Goal: Task Accomplishment & Management: Complete application form

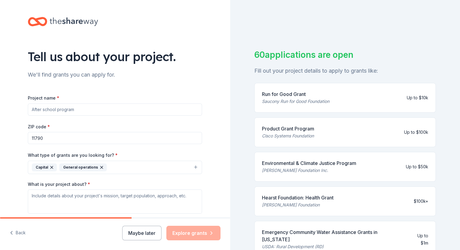
click at [2, 97] on div "Tell us about your project. We'll find grants you can apply for. Project name *…" at bounding box center [115, 145] width 230 height 290
click at [79, 110] on input "Project name *" at bounding box center [115, 109] width 174 height 12
type input "Community Comfort Initiative"
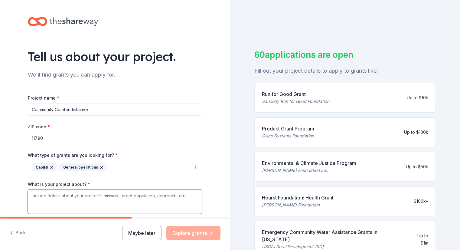
click at [74, 193] on textarea "What is your project about? *" at bounding box center [115, 201] width 174 height 24
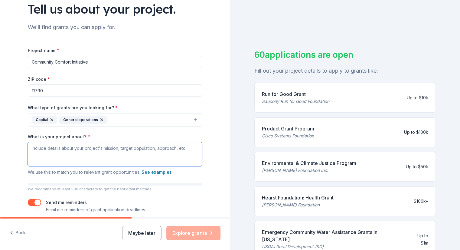
scroll to position [73, 0]
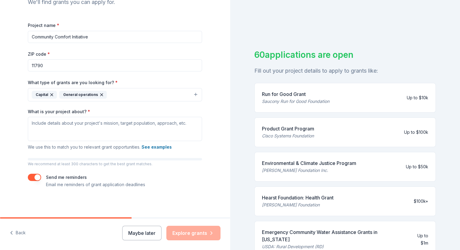
click at [156, 144] on button "See examples" at bounding box center [156, 146] width 30 height 7
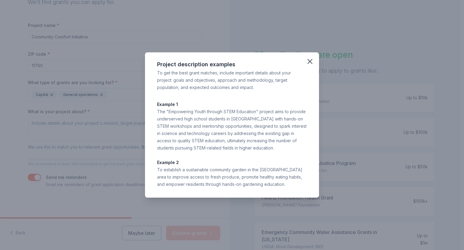
click at [312, 59] on icon "button" at bounding box center [310, 61] width 4 height 4
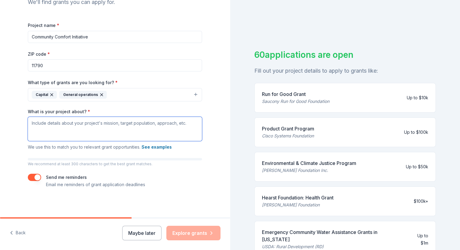
click at [111, 129] on textarea "What is your project about? *" at bounding box center [115, 129] width 174 height 24
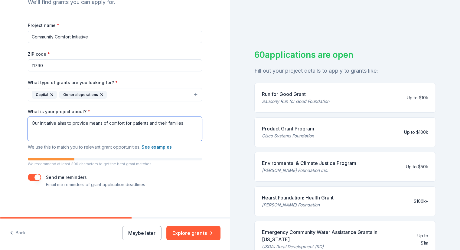
click at [131, 124] on textarea "Our initiative aims to provide means of comfort for patients and their families" at bounding box center [115, 129] width 174 height 24
drag, startPoint x: 166, startPoint y: 123, endPoint x: 157, endPoint y: 124, distance: 9.1
click at [157, 124] on textarea "Our initiative aims to provide means of comfort for patients and their families" at bounding box center [115, 129] width 174 height 24
click at [176, 124] on textarea "Our initiative aims to provide means of comfort for patients and families" at bounding box center [115, 129] width 174 height 24
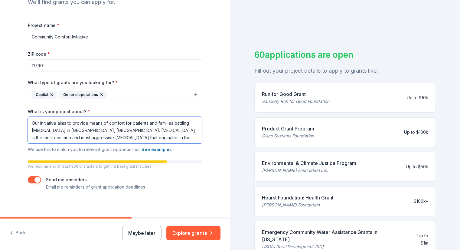
click at [184, 137] on textarea "Our initiative aims to provide means of comfort for patients and families battl…" at bounding box center [115, 130] width 174 height 27
click at [154, 131] on textarea "Our initiative aims to provide means of comfort for patients and families battl…" at bounding box center [115, 130] width 174 height 27
click at [167, 132] on textarea "Our initiative aims to provide means of comfort for patients and families battl…" at bounding box center [115, 130] width 174 height 27
click at [167, 136] on textarea "Our initiative aims to provide means of comfort for patients and families battl…" at bounding box center [115, 130] width 174 height 27
click at [133, 137] on textarea "Our initiative aims to provide means of comfort for patients and families battl…" at bounding box center [115, 130] width 174 height 27
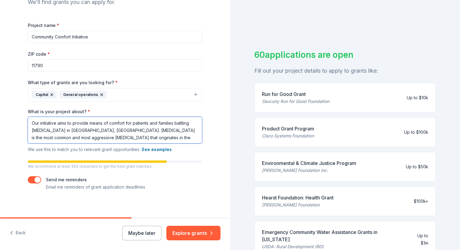
click at [190, 127] on textarea "Our initiative aims to provide means of comfort for patients and families battl…" at bounding box center [115, 130] width 174 height 27
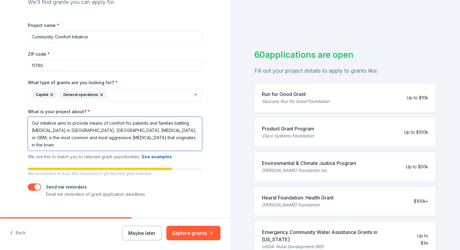
click at [141, 145] on textarea "Our initiative aims to provide means of comfort for patients and families battl…" at bounding box center [115, 134] width 174 height 34
drag, startPoint x: 109, startPoint y: 138, endPoint x: 96, endPoint y: 139, distance: 13.4
click at [96, 139] on textarea "Our initiative aims to provide means of comfort for patients and families battl…" at bounding box center [115, 134] width 174 height 34
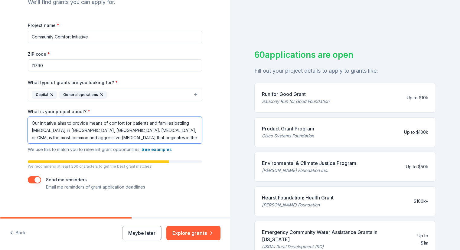
drag, startPoint x: 96, startPoint y: 138, endPoint x: 71, endPoint y: 138, distance: 24.8
click at [71, 138] on textarea "Our initiative aims to provide means of comfort for patients and families battl…" at bounding box center [115, 130] width 174 height 27
click at [52, 135] on textarea "Our initiative aims to provide means of comfort for patients and families battl…" at bounding box center [115, 130] width 174 height 27
click at [65, 140] on textarea "Our initiative aims to provide means of comfort for patients and families battl…" at bounding box center [115, 130] width 174 height 27
click at [67, 138] on textarea "Our initiative aims to provide means of comfort for patients and families battl…" at bounding box center [115, 130] width 174 height 27
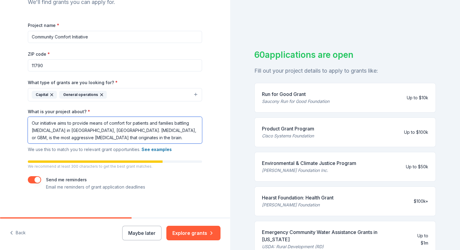
click at [70, 137] on textarea "Our initiative aims to provide means of comfort for patients and families battl…" at bounding box center [115, 130] width 174 height 27
click at [162, 137] on textarea "Our initiative aims to provide means of comfort for patients and families battl…" at bounding box center [115, 130] width 174 height 27
click at [68, 139] on textarea "Our initiative aims to provide means of comfort for patients and families battl…" at bounding box center [115, 130] width 174 height 27
drag, startPoint x: 52, startPoint y: 137, endPoint x: 172, endPoint y: 135, distance: 120.0
click at [172, 135] on textarea "Our initiative aims to provide means of comfort for patients and families battl…" at bounding box center [115, 130] width 174 height 27
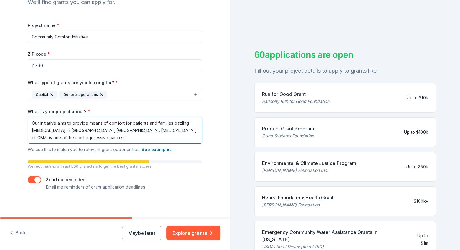
click at [106, 138] on textarea "Our initiative aims to provide means of comfort for patients and families battl…" at bounding box center [115, 130] width 174 height 27
click at [155, 143] on textarea "Our initiative aims to provide means of comfort for patients and families battl…" at bounding box center [115, 130] width 174 height 27
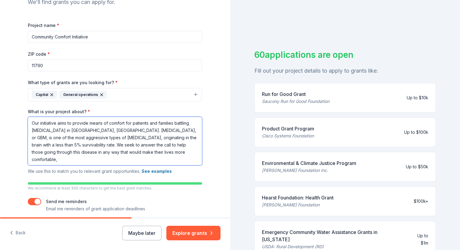
type textarea "Our initiative aims to provide means of comfort for patients and families battl…"
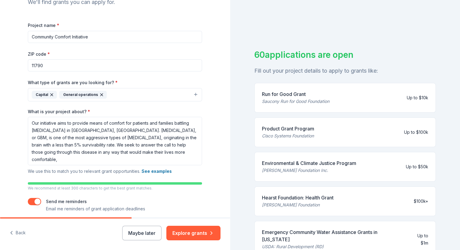
click at [69, 35] on input "Community Comfort Initiative" at bounding box center [115, 37] width 174 height 12
click at [70, 36] on input "Community Comfort Initiative" at bounding box center [115, 37] width 174 height 12
type input "Community Comfort and Care Initiative"
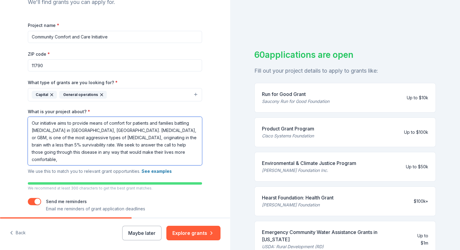
click at [86, 162] on textarea "Our initiative aims to provide means of comfort for patients and families battl…" at bounding box center [115, 141] width 174 height 48
click at [67, 152] on textarea "Our initiative aims to provide means of comfort for patients and families battl…" at bounding box center [115, 141] width 174 height 48
click at [62, 156] on textarea "Our initiative aims to provide means of comfort for patients and families battl…" at bounding box center [115, 141] width 174 height 48
drag, startPoint x: 84, startPoint y: 152, endPoint x: 91, endPoint y: 158, distance: 9.4
click at [91, 158] on textarea "Our initiative aims to provide means of comfort for patients and families battl…" at bounding box center [115, 141] width 174 height 48
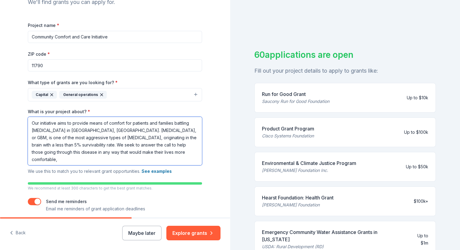
click at [91, 158] on textarea "Our initiative aims to provide means of comfort for patients and families battl…" at bounding box center [115, 141] width 174 height 48
click at [106, 148] on textarea "Our initiative aims to provide means of comfort for patients and families battl…" at bounding box center [115, 141] width 174 height 48
click at [106, 144] on textarea "Our initiative aims to provide means of comfort for patients and families battl…" at bounding box center [115, 141] width 174 height 48
click at [70, 151] on textarea "Our initiative aims to provide means of comfort for patients and families battl…" at bounding box center [115, 141] width 174 height 48
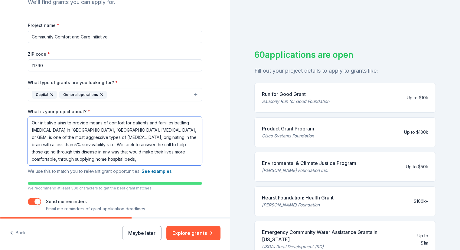
drag, startPoint x: 84, startPoint y: 151, endPoint x: 55, endPoint y: 161, distance: 30.8
click at [55, 161] on textarea "Our initiative aims to provide means of comfort for patients and families battl…" at bounding box center [115, 141] width 174 height 48
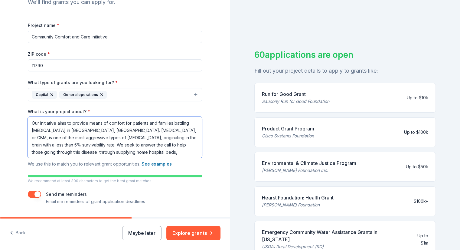
click at [167, 144] on textarea "Our initiative aims to provide means of comfort for patients and families battl…" at bounding box center [115, 137] width 174 height 41
click at [96, 151] on textarea "Our initiative aims to provide means of comfort for patients and families battl…" at bounding box center [115, 137] width 174 height 41
click at [178, 153] on textarea "Our initiative aims to provide means of comfort for patients and families battl…" at bounding box center [115, 137] width 174 height 41
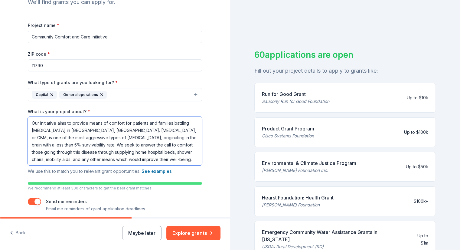
drag, startPoint x: 192, startPoint y: 159, endPoint x: 3, endPoint y: 121, distance: 193.1
click at [3, 121] on div "Tell us about your project. We'll find grants you can apply for. Project name *…" at bounding box center [115, 84] width 230 height 314
click at [167, 157] on textarea "Our initiative aims to provide means of comfort for patients and families battl…" at bounding box center [115, 141] width 174 height 48
click at [143, 160] on textarea "Our initiative aims to provide means of comfort for patients and families battl…" at bounding box center [115, 141] width 174 height 48
click at [130, 160] on textarea "Our initiative aims to provide means of comfort for patients and families battl…" at bounding box center [115, 141] width 174 height 48
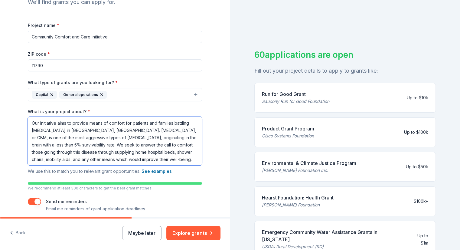
click at [127, 159] on textarea "Our initiative aims to provide means of comfort for patients and families battl…" at bounding box center [115, 141] width 174 height 48
drag, startPoint x: 141, startPoint y: 159, endPoint x: 208, endPoint y: 162, distance: 66.9
click at [208, 162] on div "Tell us about your project. We'll find grants you can apply for. Project name *…" at bounding box center [114, 84] width 193 height 314
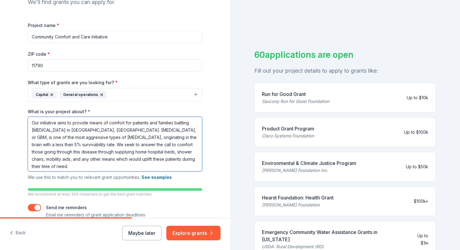
scroll to position [0, 0]
drag, startPoint x: 85, startPoint y: 166, endPoint x: 0, endPoint y: 115, distance: 99.3
click at [0, 115] on div "Tell us about your project. We'll find grants you can apply for. Project name *…" at bounding box center [115, 87] width 230 height 320
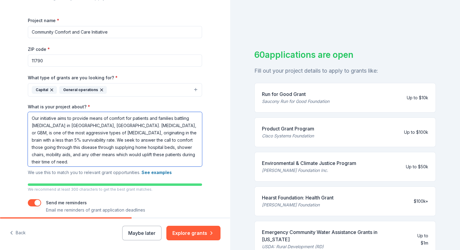
scroll to position [2, 0]
click at [139, 127] on textarea "Our initiative aims to provide means of comfort for patients and families battl…" at bounding box center [115, 139] width 174 height 54
click at [139, 126] on textarea "Our initiative aims to provide means of comfort for patients and families battl…" at bounding box center [115, 139] width 174 height 54
click at [138, 124] on textarea "Our initiative aims to provide means of comfort for patients and families battl…" at bounding box center [115, 139] width 174 height 54
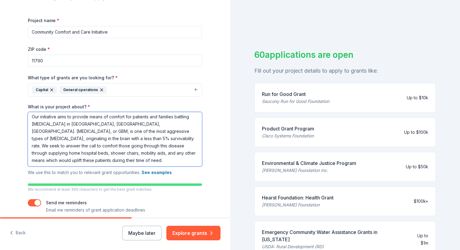
type textarea "Our initiative aims to provide means of comfort for patients and families battl…"
click at [203, 139] on div "Tell us about your project. We'll find grants you can apply for. Project name *…" at bounding box center [114, 83] width 193 height 320
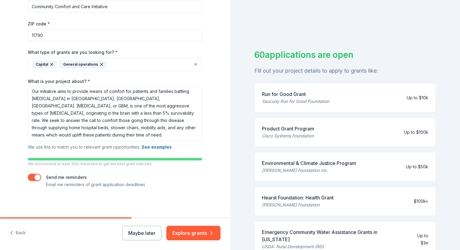
click at [201, 232] on button "Explore grants" at bounding box center [193, 233] width 54 height 15
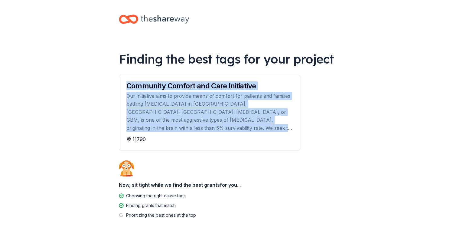
drag, startPoint x: 125, startPoint y: 84, endPoint x: 258, endPoint y: 139, distance: 144.7
click at [258, 139] on div "Community Comfort and Care Initiative Our initiative aims to provide means of c…" at bounding box center [209, 113] width 181 height 76
click at [301, 139] on div "Finding the best tags for your project Community Comfort and Care Initiative Ou…" at bounding box center [230, 129] width 242 height 258
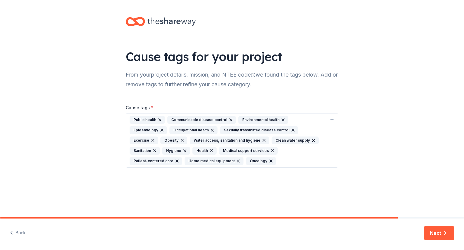
click at [292, 130] on icon "button" at bounding box center [293, 130] width 2 height 2
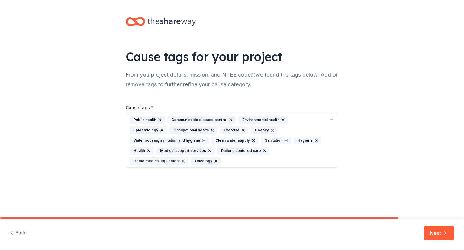
click at [281, 151] on div "Public health Communicable disease control Environmental health Epidemiology Oc…" at bounding box center [229, 140] width 198 height 49
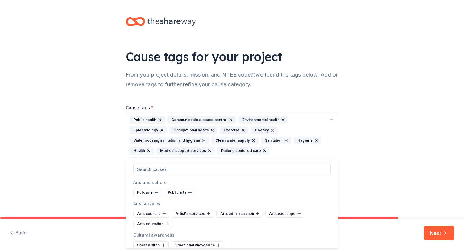
click at [89, 149] on div "Cause tags for your project From your project details, mission, and NTEE code w…" at bounding box center [232, 98] width 464 height 196
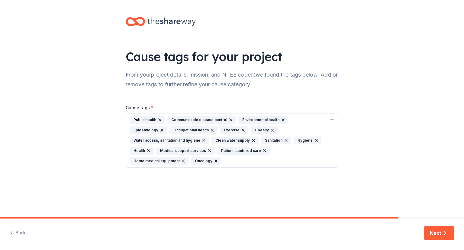
click at [277, 150] on div "Public health Communicable disease control Environmental health Epidemiology Oc…" at bounding box center [229, 140] width 198 height 49
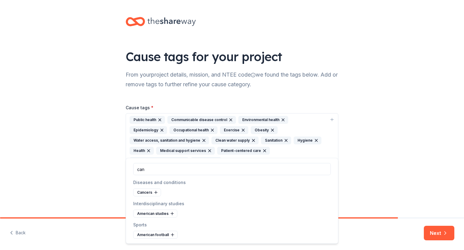
click at [155, 192] on icon at bounding box center [155, 192] width 3 height 0
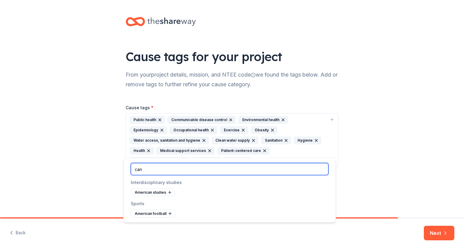
drag, startPoint x: 211, startPoint y: 168, endPoint x: 89, endPoint y: 150, distance: 124.1
click at [89, 150] on body "Cause tags for your project From your project details, mission, and NTEE code w…" at bounding box center [232, 125] width 464 height 250
drag, startPoint x: 148, startPoint y: 168, endPoint x: 122, endPoint y: 164, distance: 25.4
click at [122, 164] on body "Cause tags for your project From your project details, mission, and NTEE code w…" at bounding box center [232, 125] width 464 height 250
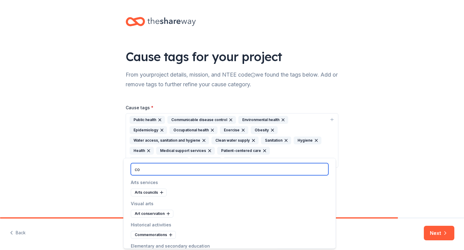
type input "c"
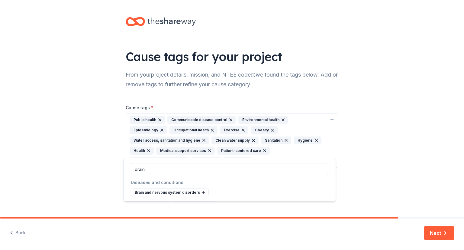
click at [202, 192] on icon at bounding box center [203, 192] width 3 height 0
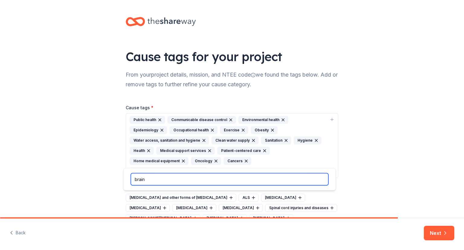
drag, startPoint x: 168, startPoint y: 178, endPoint x: 123, endPoint y: 178, distance: 45.0
click at [123, 178] on body "Cause tags for your project From your project details, mission, and NTEE code w…" at bounding box center [232, 125] width 464 height 250
drag, startPoint x: 151, startPoint y: 177, endPoint x: 117, endPoint y: 178, distance: 34.2
click at [117, 178] on body "Cause tags for your project From your project details, mission, and NTEE code w…" at bounding box center [232, 125] width 464 height 250
drag, startPoint x: 155, startPoint y: 177, endPoint x: 115, endPoint y: 177, distance: 39.3
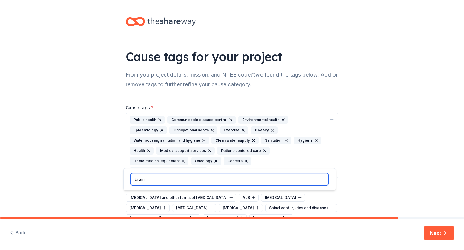
click at [115, 177] on body "Cause tags for your project From your project details, mission, and NTEE code w…" at bounding box center [232, 125] width 464 height 250
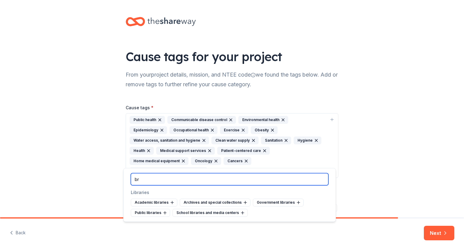
type input "b"
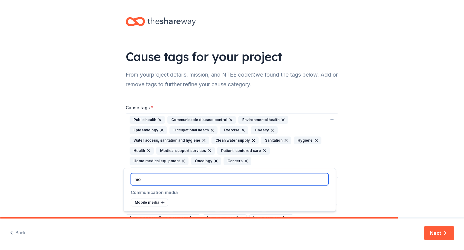
type input "m"
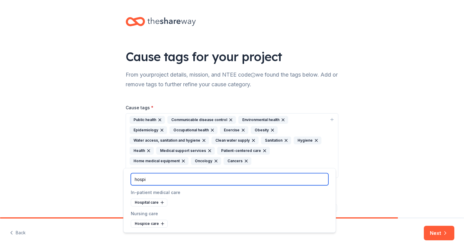
type input "hospi"
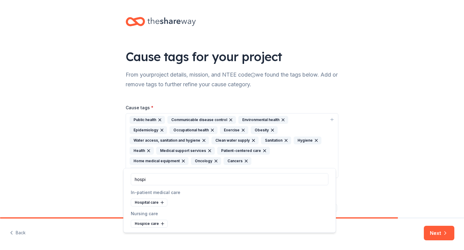
click at [163, 223] on icon at bounding box center [163, 223] width 0 height 3
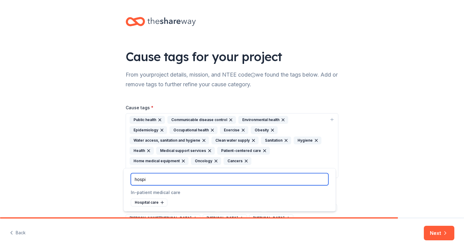
drag, startPoint x: 174, startPoint y: 181, endPoint x: 128, endPoint y: 180, distance: 46.3
click at [128, 180] on div "hospi" at bounding box center [230, 179] width 212 height 22
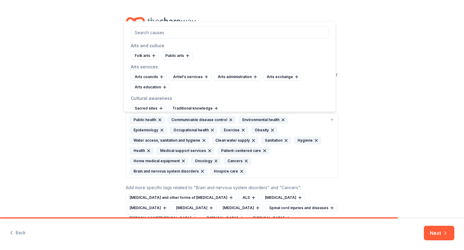
click at [404, 148] on div "Cause tags for your project From your project details, mission, and NTEE code w…" at bounding box center [232, 135] width 464 height 271
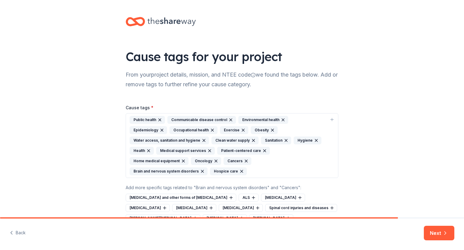
click at [281, 119] on icon "button" at bounding box center [283, 119] width 5 height 5
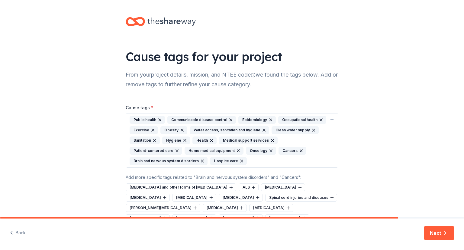
scroll to position [33, 0]
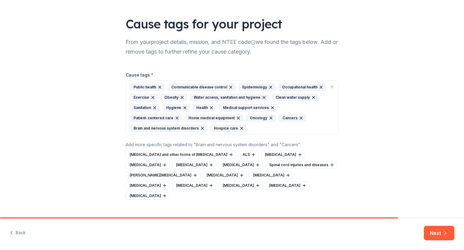
click at [430, 232] on button "Next" at bounding box center [439, 233] width 31 height 15
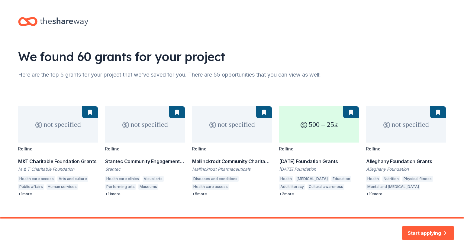
click at [349, 112] on div "not specified Rolling M&T Charitable Foundation Grants M & T Charitable Foundat…" at bounding box center [232, 151] width 428 height 90
click at [353, 108] on div "not specified Rolling M&T Charitable Foundation Grants M & T Charitable Foundat…" at bounding box center [232, 151] width 428 height 90
click at [426, 228] on button "Start applying" at bounding box center [428, 229] width 53 height 15
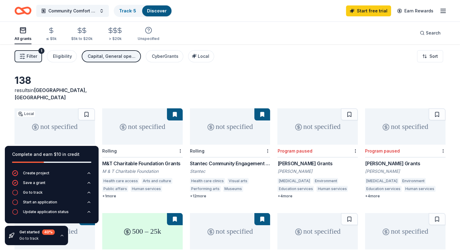
click at [187, 80] on div "138 results in Stony Brook, NY" at bounding box center [230, 87] width 431 height 27
click at [61, 237] on icon "button" at bounding box center [62, 235] width 5 height 5
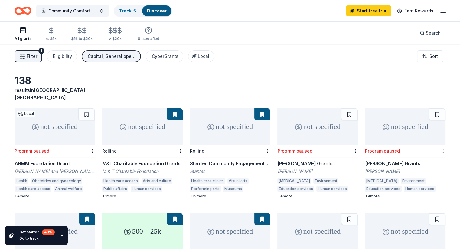
click at [25, 57] on icon "button" at bounding box center [22, 56] width 6 height 6
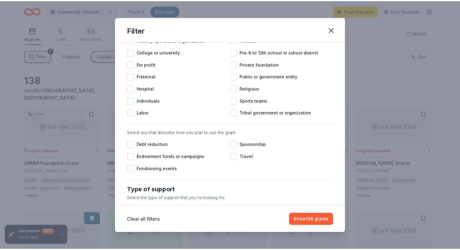
scroll to position [41, 0]
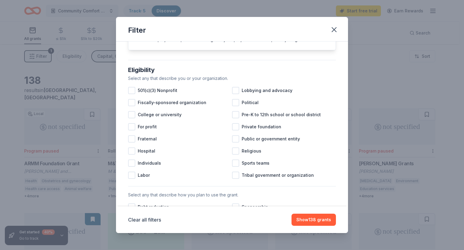
click at [159, 94] on span "501(c)(3) Nonprofit" at bounding box center [158, 90] width 40 height 7
click at [173, 118] on span "College or university" at bounding box center [160, 114] width 44 height 7
click at [339, 33] on button "button" at bounding box center [334, 29] width 13 height 13
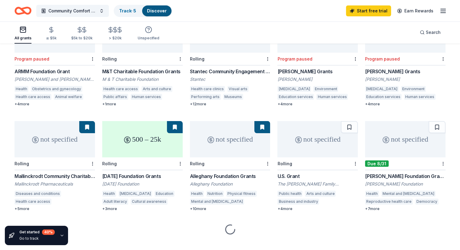
scroll to position [94, 0]
